Goal: Find specific page/section: Find specific page/section

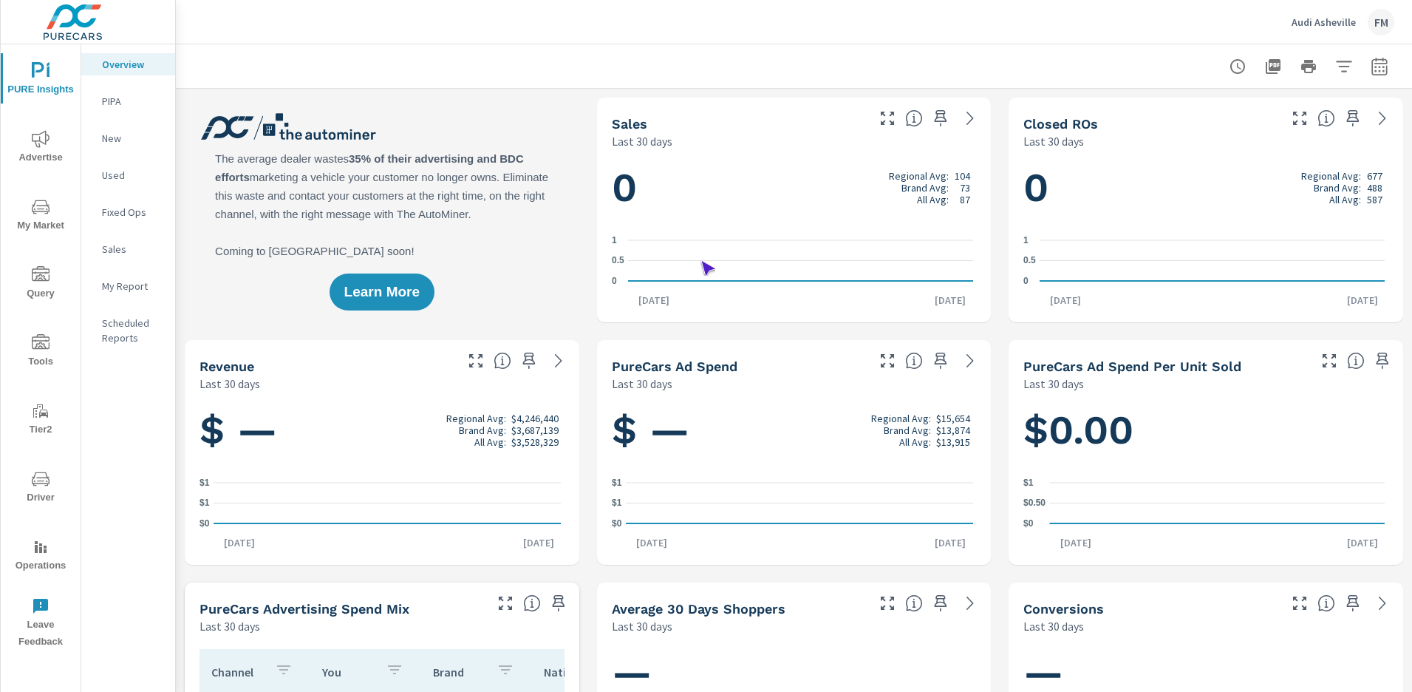
click at [41, 488] on span "Driver" at bounding box center [40, 488] width 71 height 36
